Goal: Entertainment & Leisure: Consume media (video, audio)

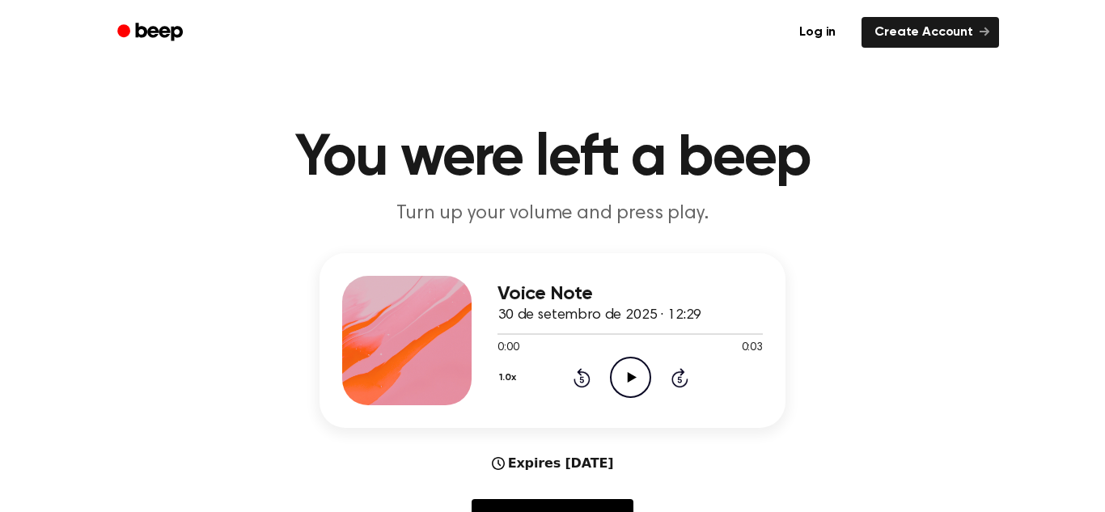
click at [631, 379] on icon at bounding box center [631, 377] width 9 height 11
click at [632, 379] on icon at bounding box center [631, 377] width 9 height 11
click at [631, 373] on icon "Play Audio" at bounding box center [630, 377] width 41 height 41
click at [635, 376] on icon "Play Audio" at bounding box center [630, 377] width 41 height 41
click at [630, 375] on icon at bounding box center [631, 377] width 9 height 11
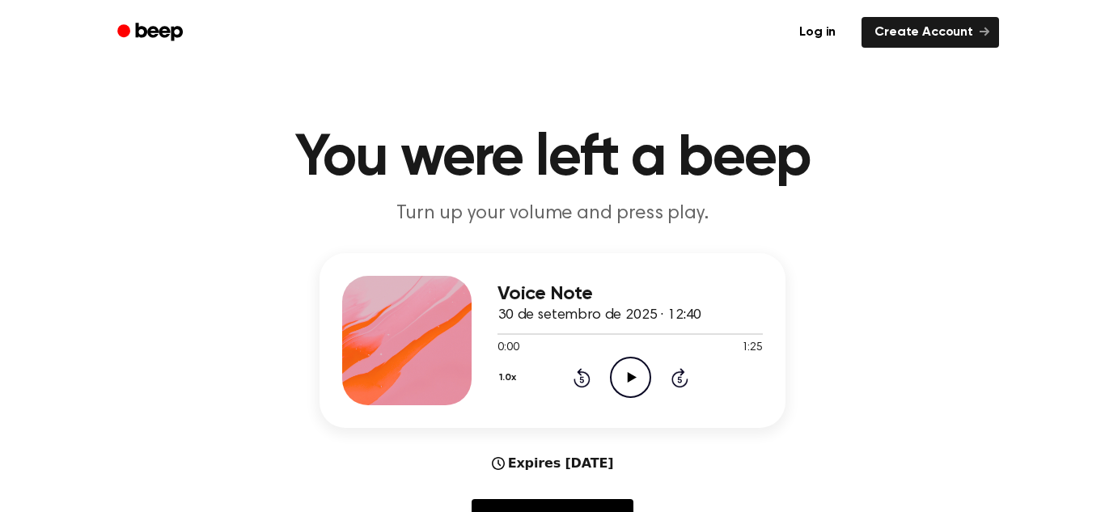
click at [633, 374] on icon "Play Audio" at bounding box center [630, 377] width 41 height 41
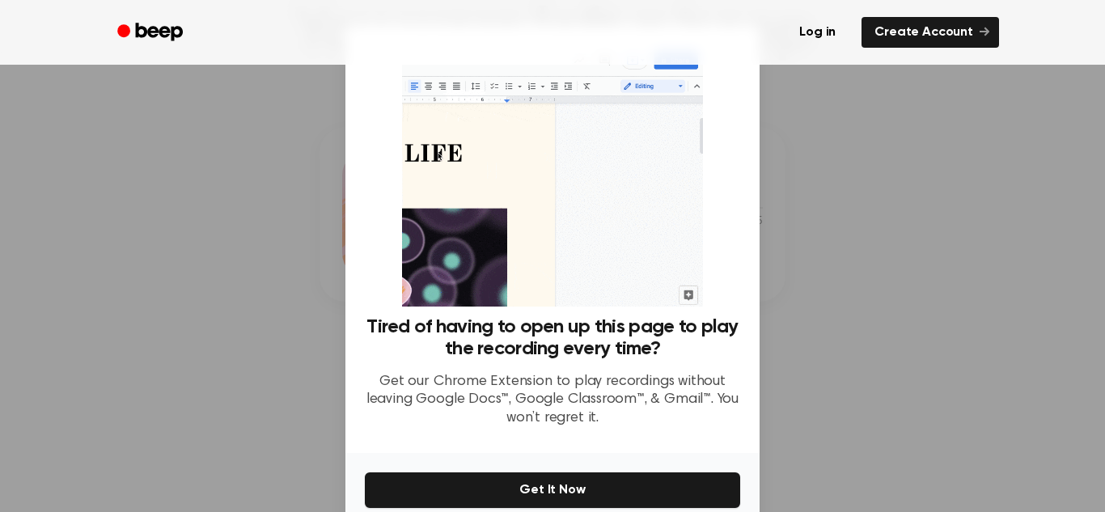
scroll to position [192, 0]
click at [891, 272] on div at bounding box center [552, 256] width 1105 height 512
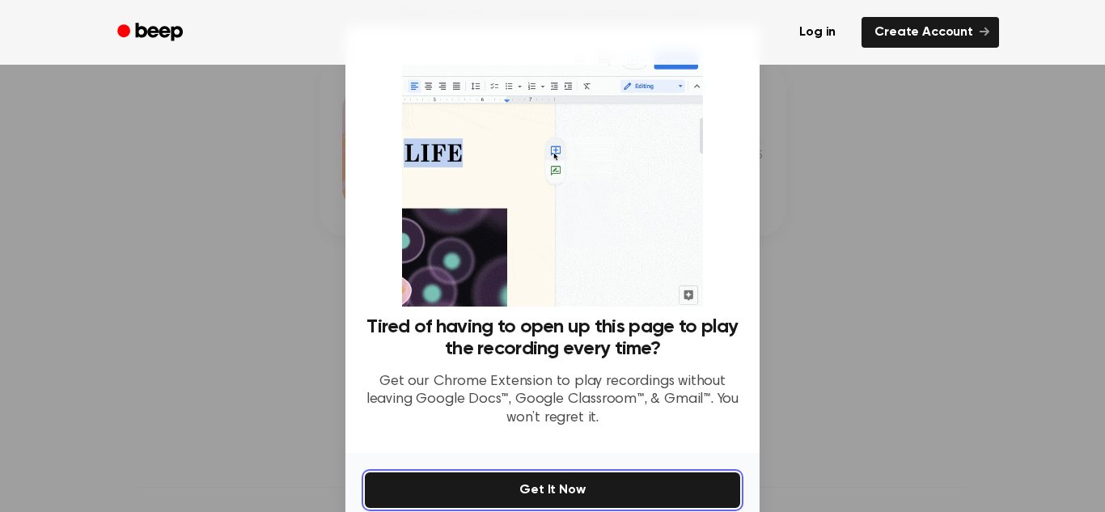
click at [583, 497] on button "Get It Now" at bounding box center [552, 491] width 375 height 36
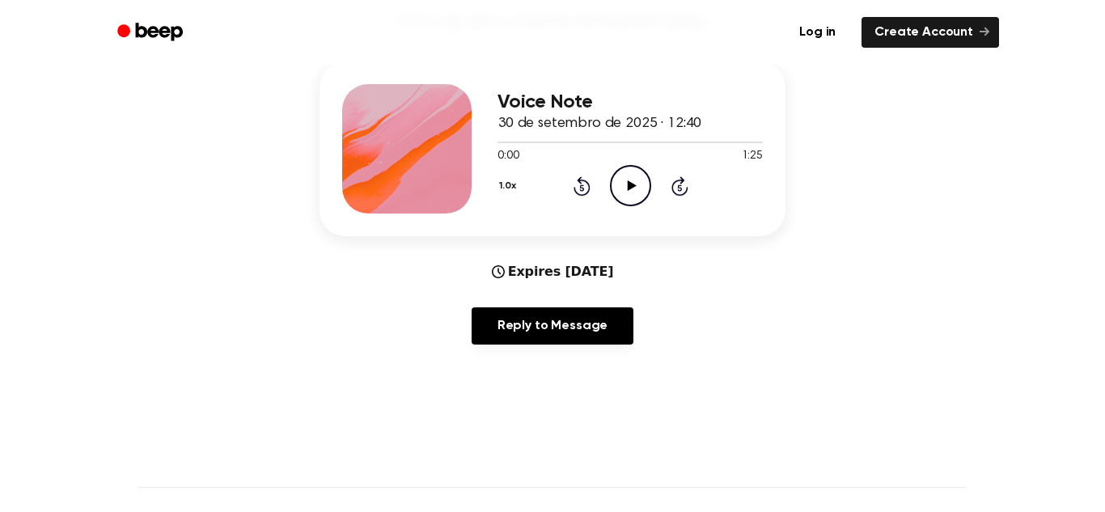
click at [626, 186] on icon "Play Audio" at bounding box center [630, 185] width 41 height 41
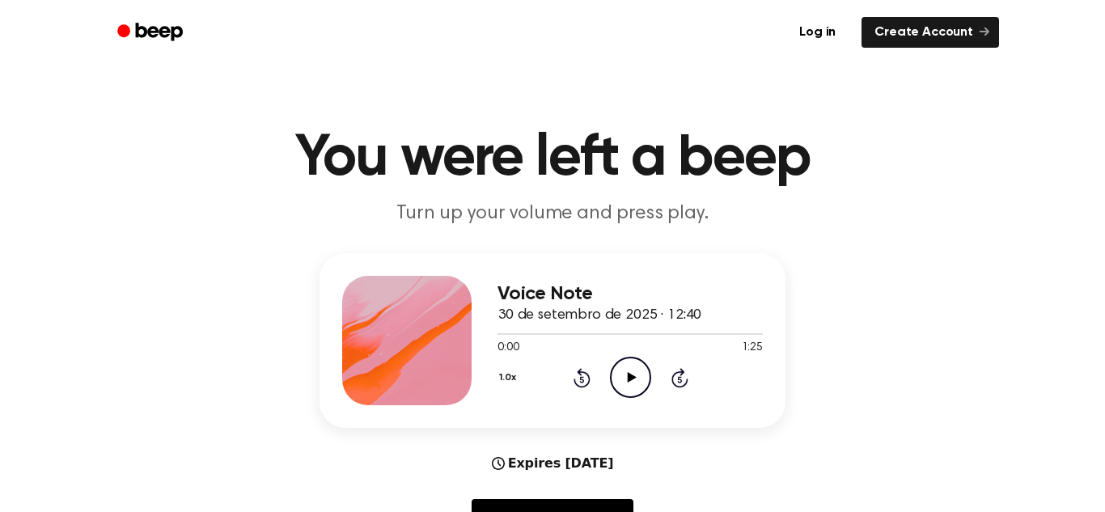
click at [631, 369] on icon "Play Audio" at bounding box center [630, 377] width 41 height 41
